Goal: Information Seeking & Learning: Learn about a topic

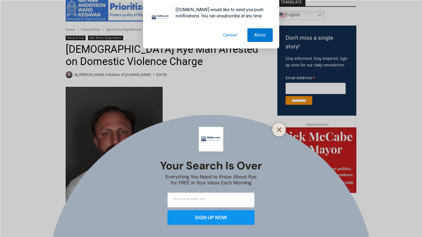
scroll to position [175, 0]
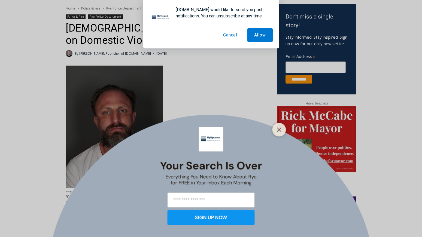
click at [234, 36] on button "Cancel" at bounding box center [230, 35] width 28 height 14
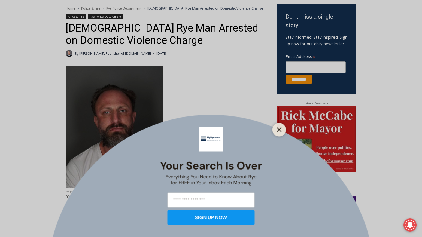
click at [279, 126] on button "Close" at bounding box center [279, 130] width 8 height 8
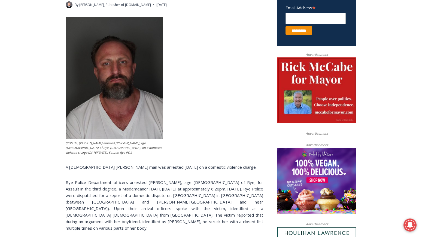
scroll to position [292, 0]
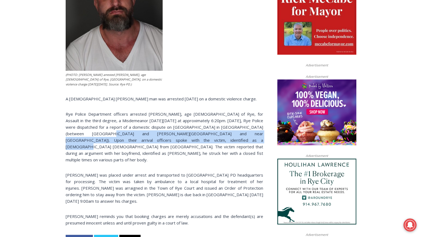
drag, startPoint x: 78, startPoint y: 131, endPoint x: 178, endPoint y: 142, distance: 101.4
click at [178, 142] on p "Rye Police Department officers arrested [PERSON_NAME], age [DEMOGRAPHIC_DATA] o…" at bounding box center [165, 137] width 198 height 52
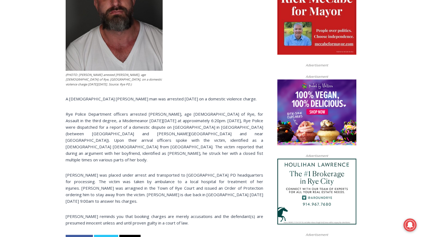
click at [180, 140] on p "Rye Police Department officers arrested [PERSON_NAME], age [DEMOGRAPHIC_DATA] o…" at bounding box center [165, 137] width 198 height 52
drag, startPoint x: 91, startPoint y: 140, endPoint x: 136, endPoint y: 140, distance: 45.5
click at [136, 140] on p "Rye Police Department officers arrested [PERSON_NAME], age [DEMOGRAPHIC_DATA] o…" at bounding box center [165, 137] width 198 height 52
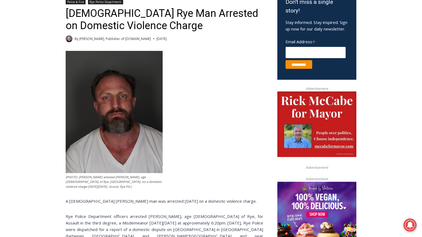
scroll to position [170, 0]
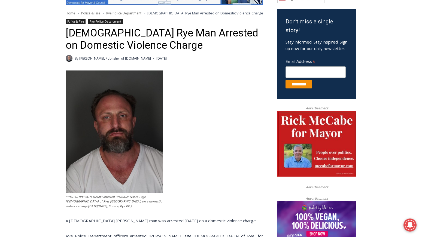
click at [119, 156] on img at bounding box center [114, 132] width 97 height 122
